Goal: Obtain resource: Download file/media

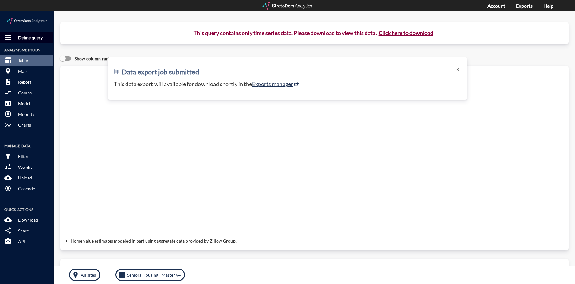
click p "Define query"
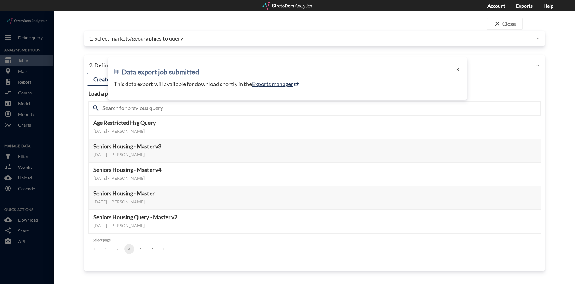
click button "X"
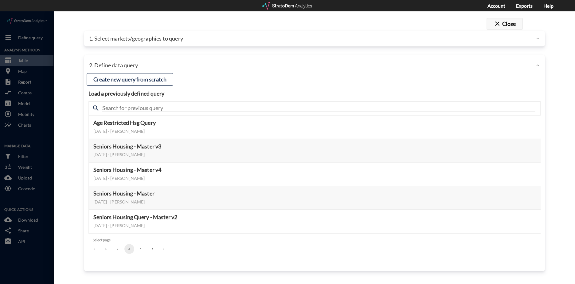
click button "close Close"
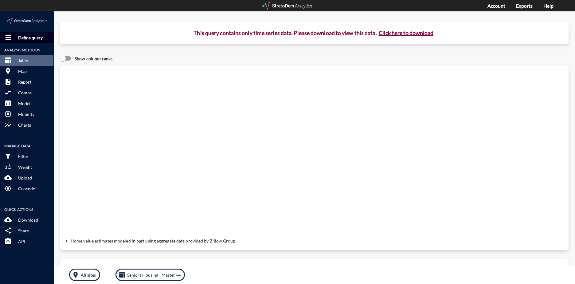
click p "Define query"
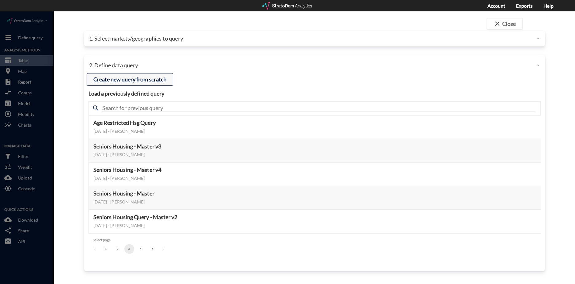
click button "Create new query from scratch"
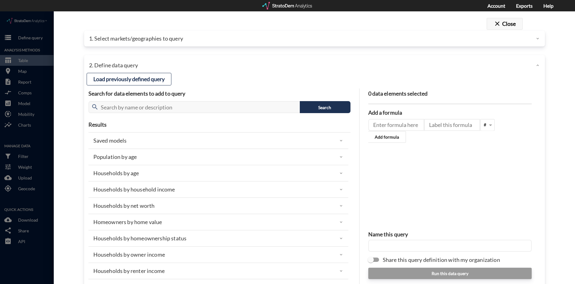
click button "close Close"
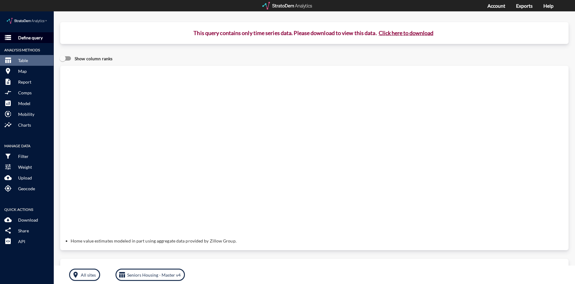
click p "Define query"
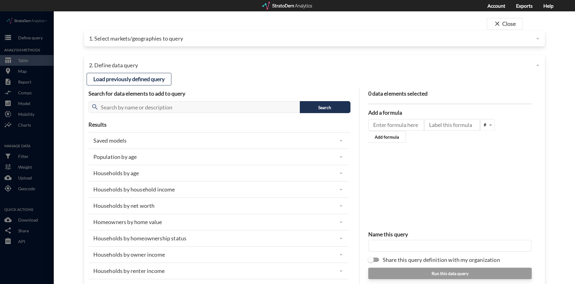
click div "1. Select markets/geographies to query"
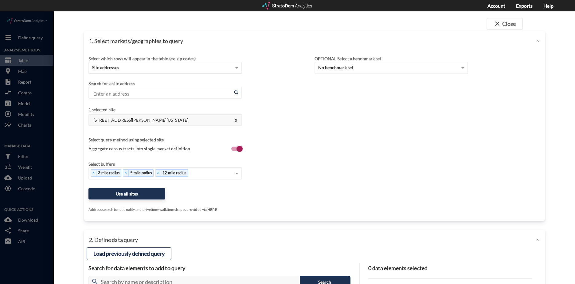
click div "Site addresses"
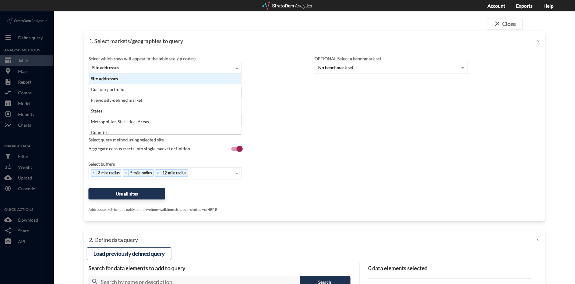
scroll to position [56, 148]
click div "Site addresses"
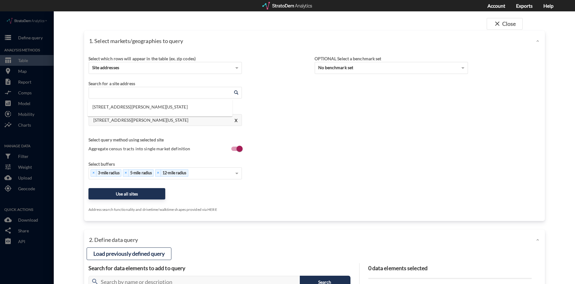
click input "Enter an address"
click li "2910 W Horizon Ridge Pkwy, Henderson, Nevada"
type input "2910 W Horizon Ridge Pkwy, Henderson, Nevada"
click div "× 3-mile radius × 5-mile radius"
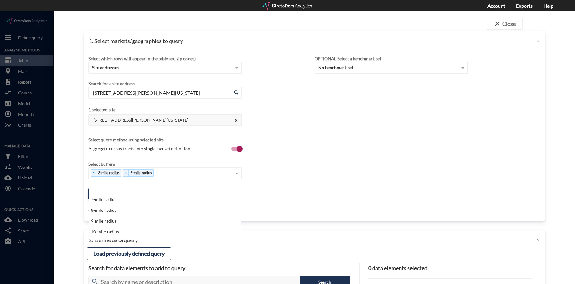
scroll to position [92, 0]
drag, startPoint x: 109, startPoint y: 220, endPoint x: 113, endPoint y: 215, distance: 6.8
click div "15-mile radius"
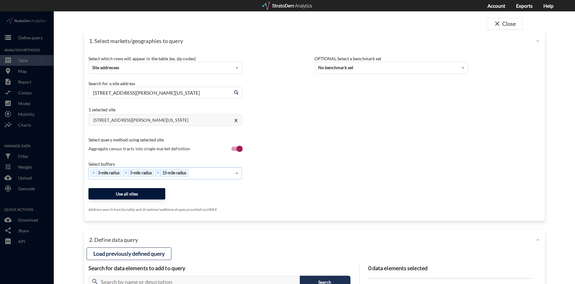
click button "Use all sites"
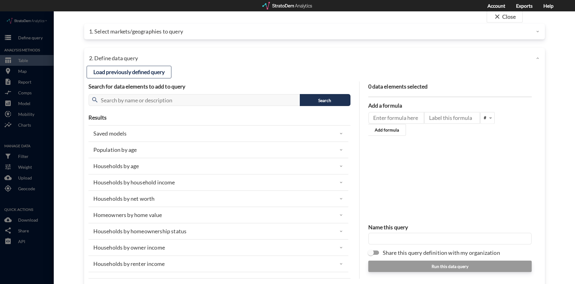
scroll to position [0, 0]
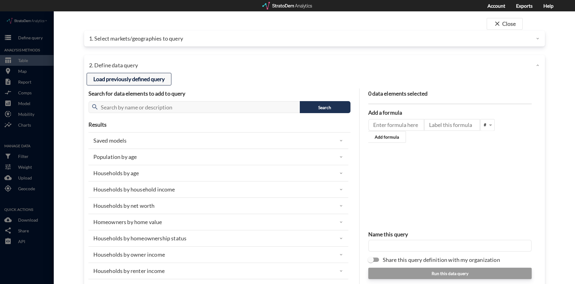
click button "Load previously defined query"
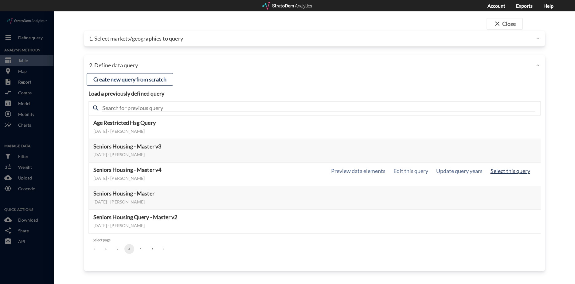
click button "Select this query"
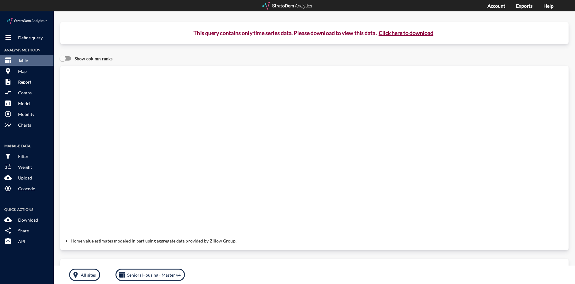
click button "Click here to download"
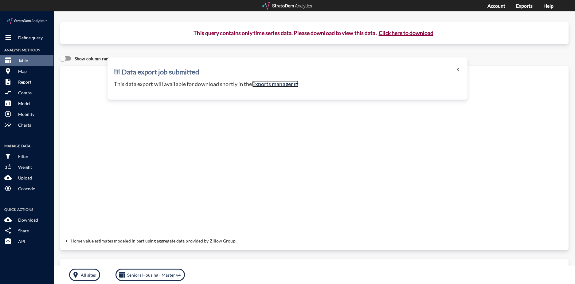
click link "Exports manager"
click button "X"
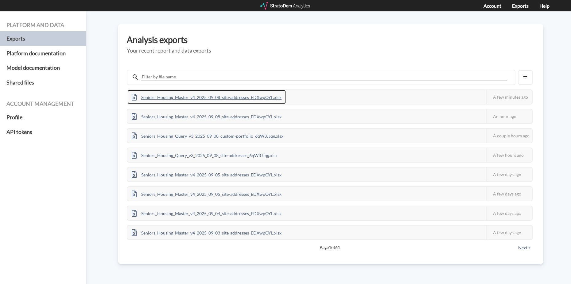
click at [250, 97] on div "Seniors_Housing_Master_v4_2025_09_08_site-addresses_EDXwpOYL.xlsx" at bounding box center [206, 97] width 159 height 14
click at [558, 57] on div "Platform and data Exports Platform documentation Model documentation Shared fil…" at bounding box center [285, 147] width 571 height 272
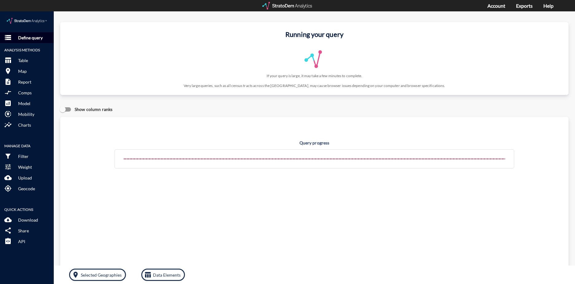
click button "storage Define query"
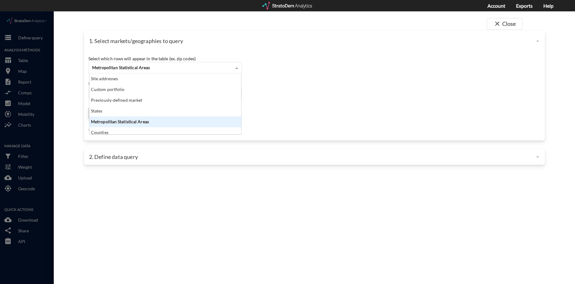
click div "Metropolitan Statistical Areas"
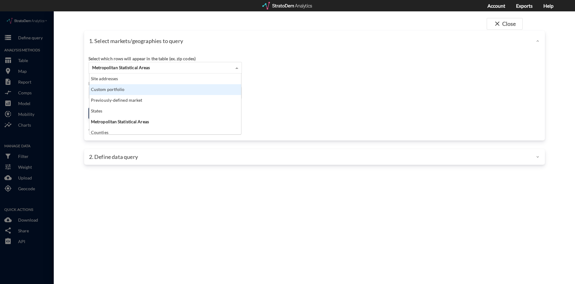
scroll to position [56, 148]
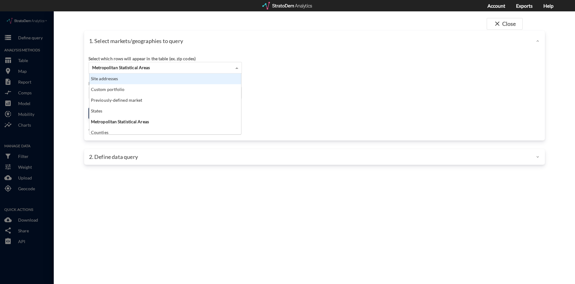
click div "Site addresses"
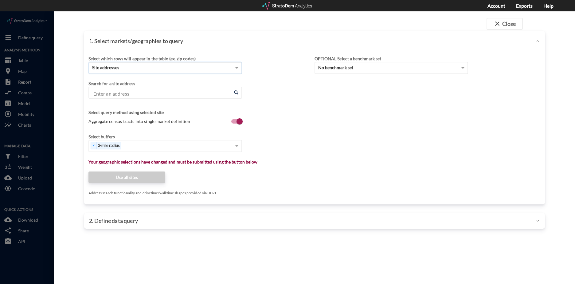
click input "Enter an address"
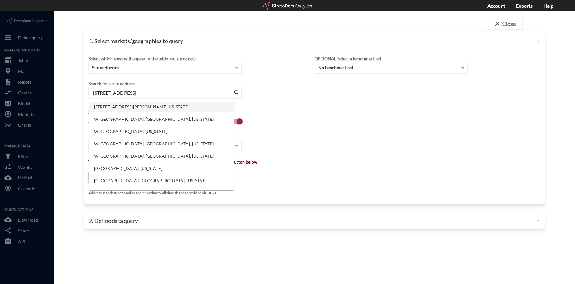
click li "2910 W Horizon Ridge Pkwy, Henderson, Nevada"
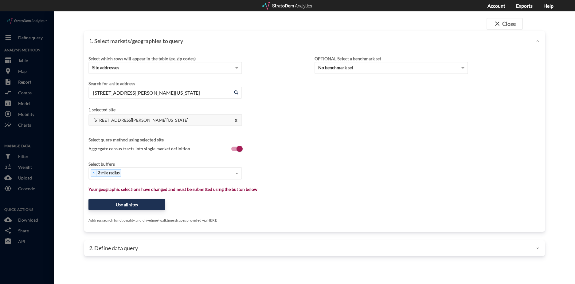
type input "2910 W Horizon Ridge Pkwy, Henderson, Nevada"
click div "× 3-mile radius"
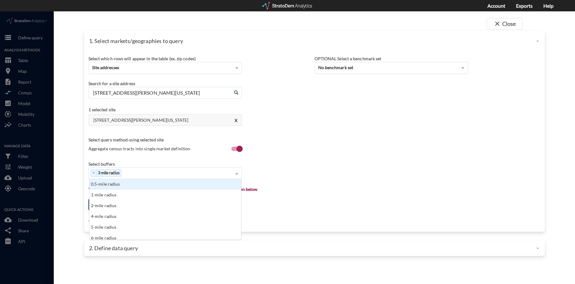
type input "5"
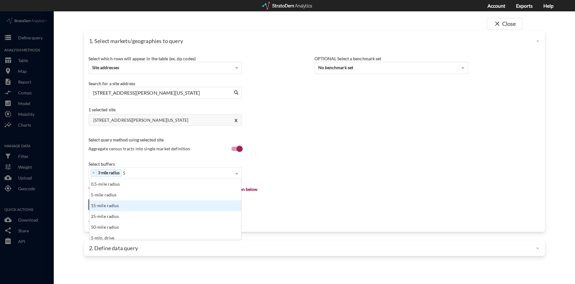
click div "15-mile radius"
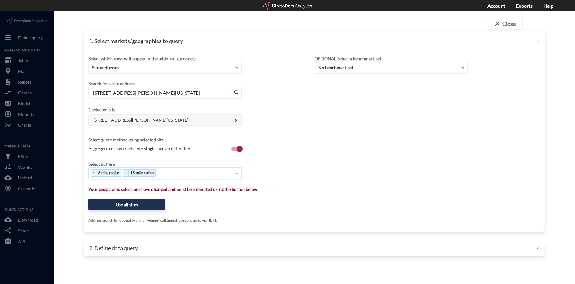
click div "× 3-mile radius × 15-mile radius"
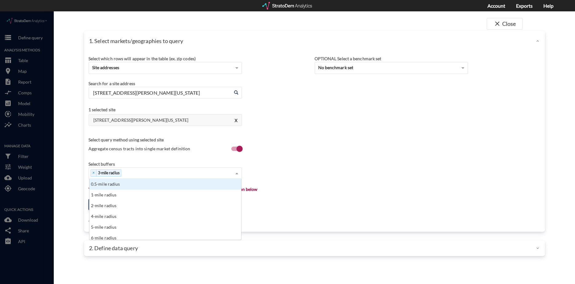
click div "× 3-mile radius"
type input "5"
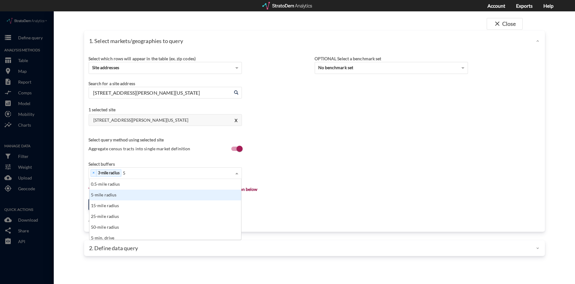
click div "5-mile radius"
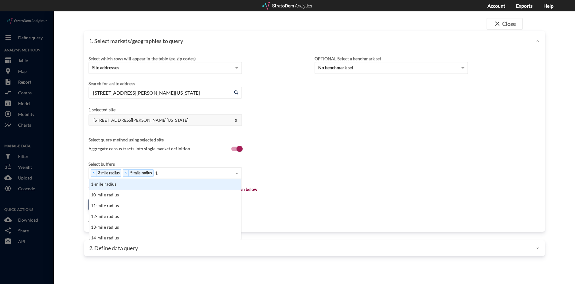
type input "15"
click div "15-mile radius"
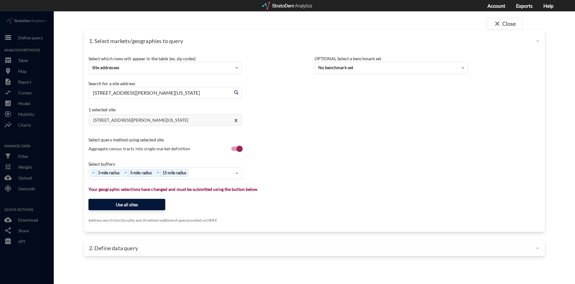
click button "Use all sites"
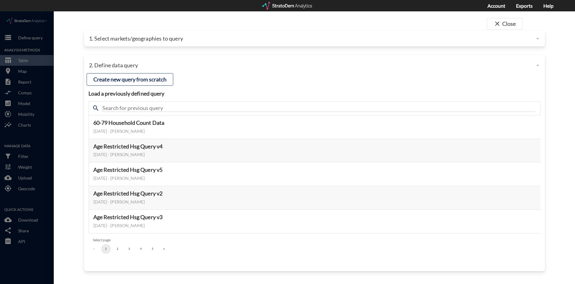
click button "3"
click button "Select this query"
